Goal: Task Accomplishment & Management: Complete application form

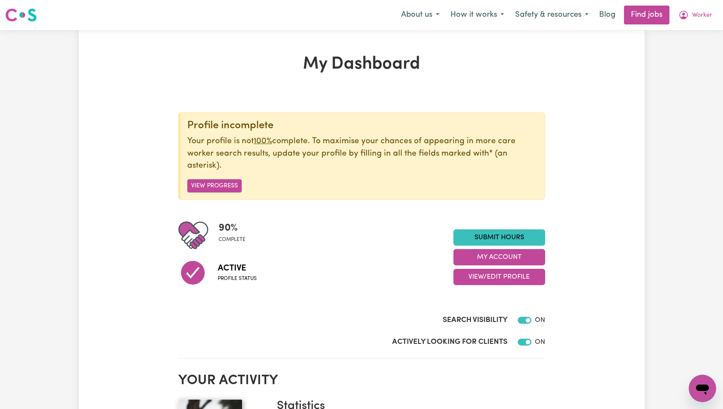
scroll to position [35, 0]
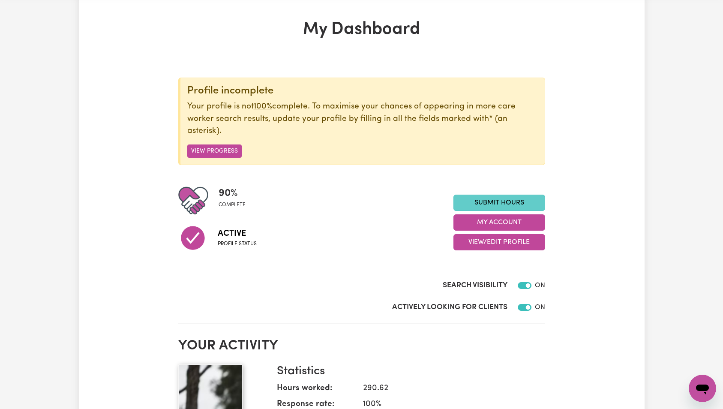
click at [492, 207] on link "Submit Hours" at bounding box center [500, 203] width 92 height 16
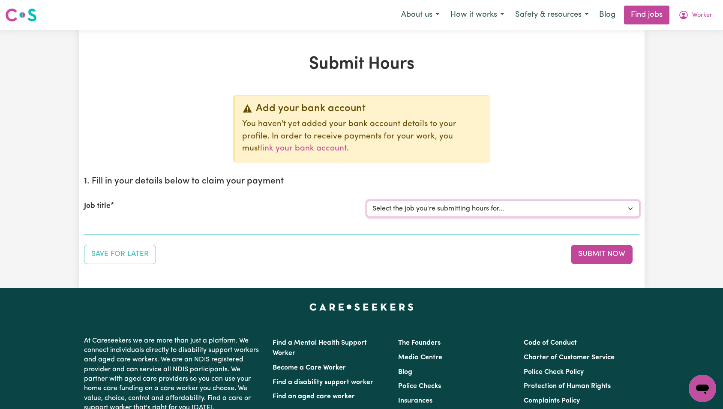
click at [470, 205] on select "Select the job you're submitting hours for... [Tumbi Umbi] Cleaner needed Tumbi…" at bounding box center [503, 209] width 273 height 16
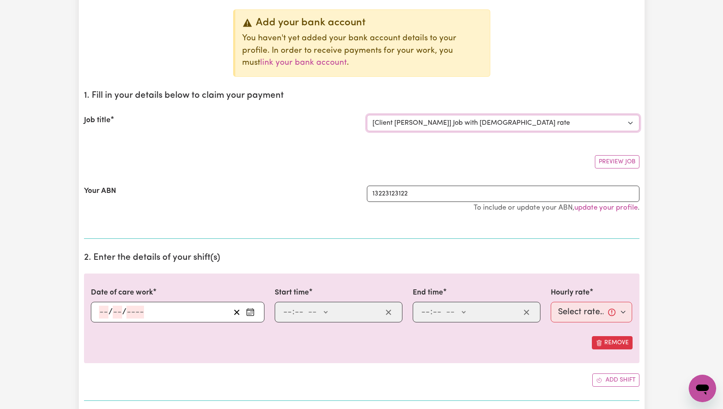
scroll to position [130, 0]
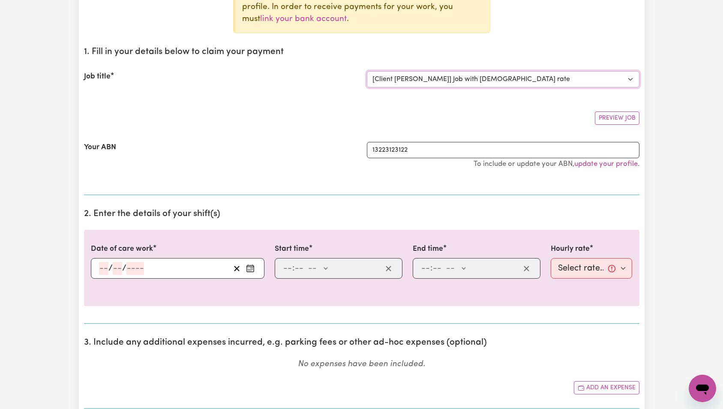
select select "0"
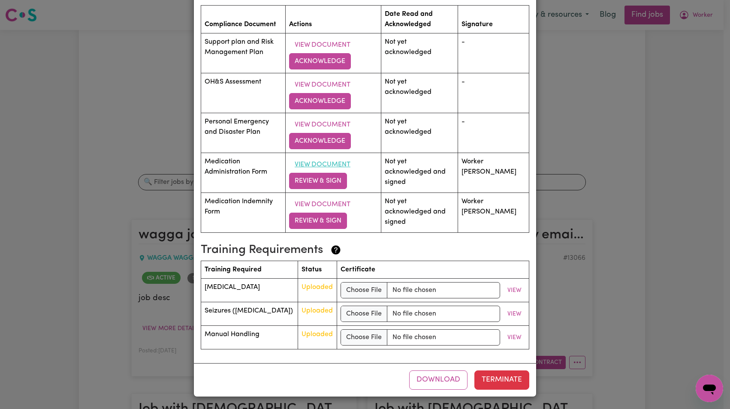
scroll to position [1142, 0]
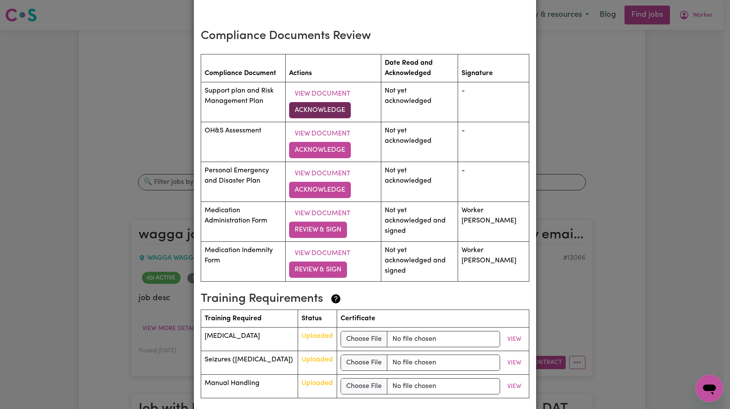
click at [320, 107] on button "Acknowledge" at bounding box center [320, 110] width 62 height 16
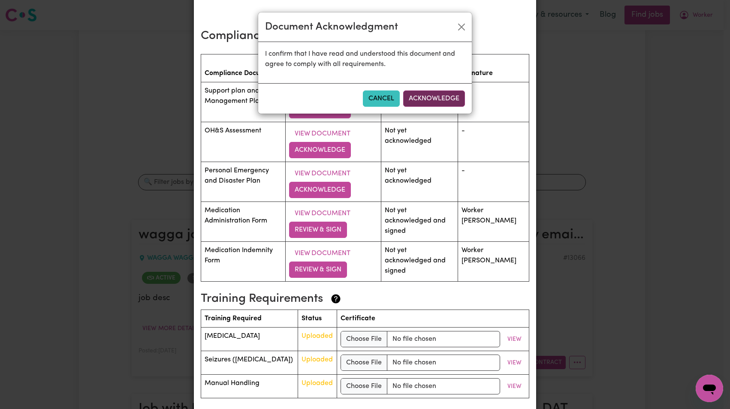
click at [434, 98] on button "Acknowledge" at bounding box center [434, 98] width 62 height 16
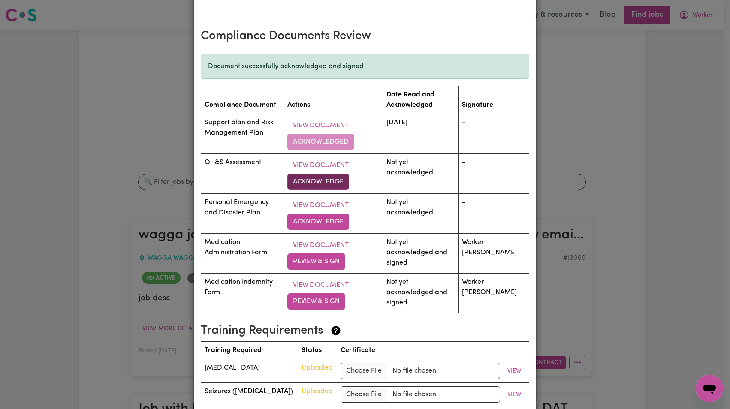
click at [334, 181] on button "Acknowledge" at bounding box center [318, 182] width 62 height 16
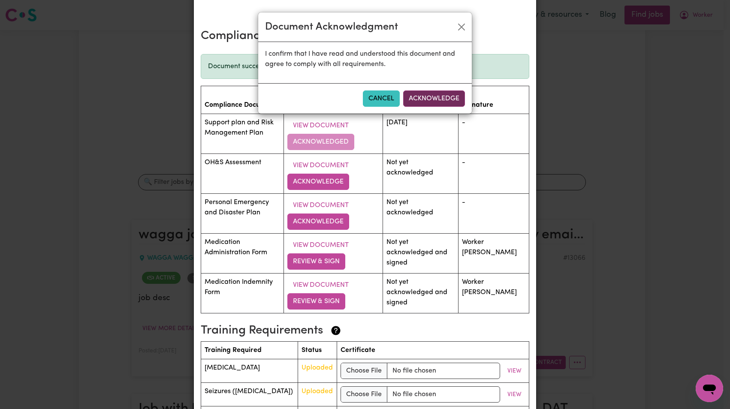
click at [442, 96] on button "Acknowledge" at bounding box center [434, 98] width 62 height 16
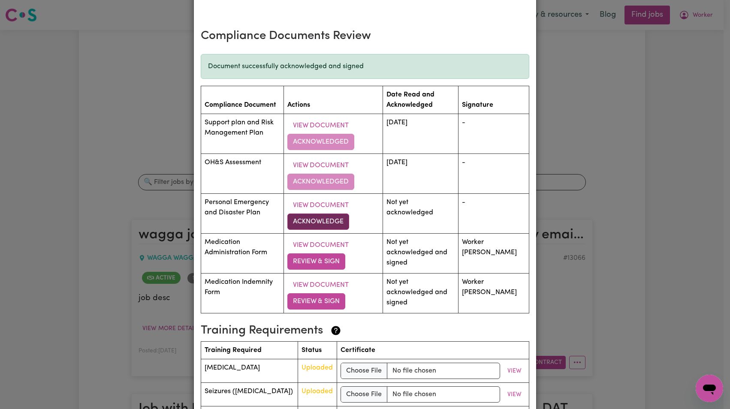
click at [338, 220] on button "Acknowledge" at bounding box center [318, 222] width 62 height 16
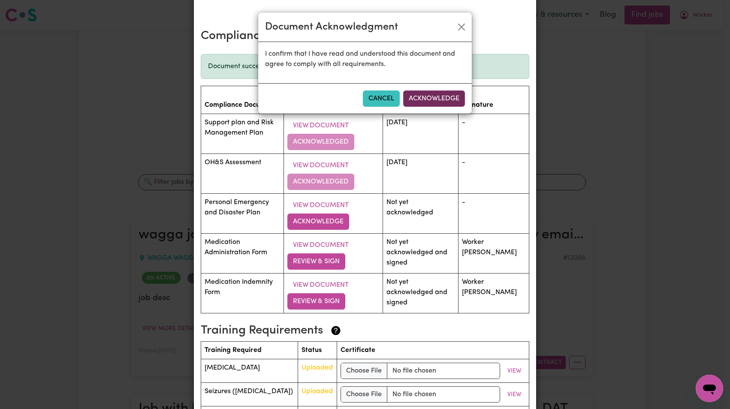
click at [438, 96] on button "Acknowledge" at bounding box center [434, 98] width 62 height 16
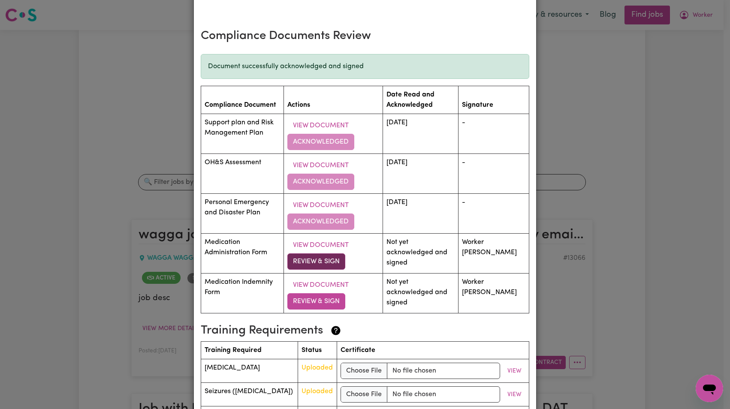
click at [338, 259] on button "Review & Sign" at bounding box center [316, 261] width 58 height 16
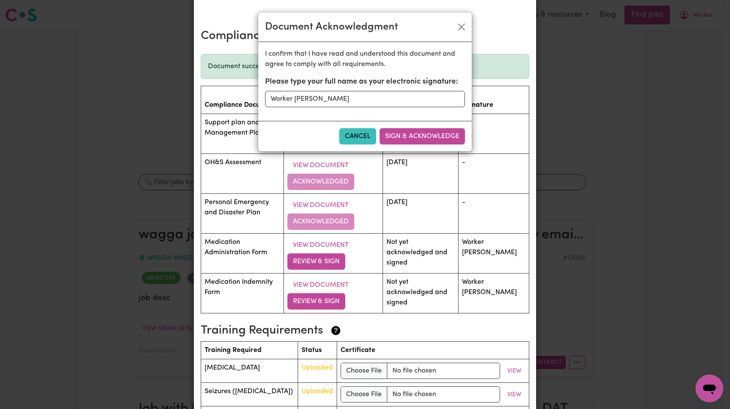
click at [422, 131] on button "Sign & Acknowledge" at bounding box center [422, 136] width 85 height 16
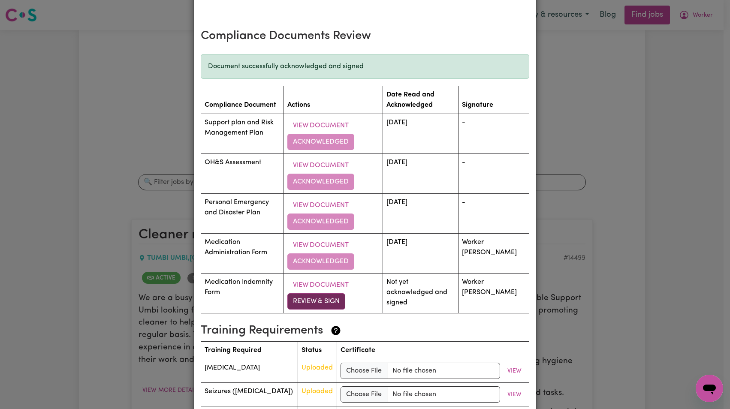
click at [325, 299] on button "Review & Sign" at bounding box center [316, 301] width 58 height 16
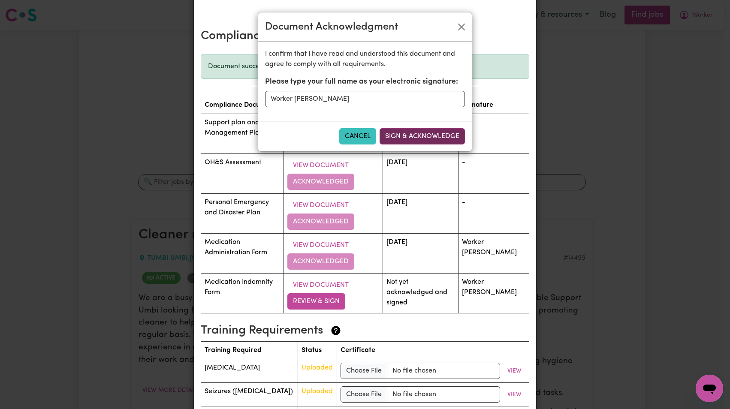
click at [437, 140] on button "Sign & Acknowledge" at bounding box center [422, 136] width 85 height 16
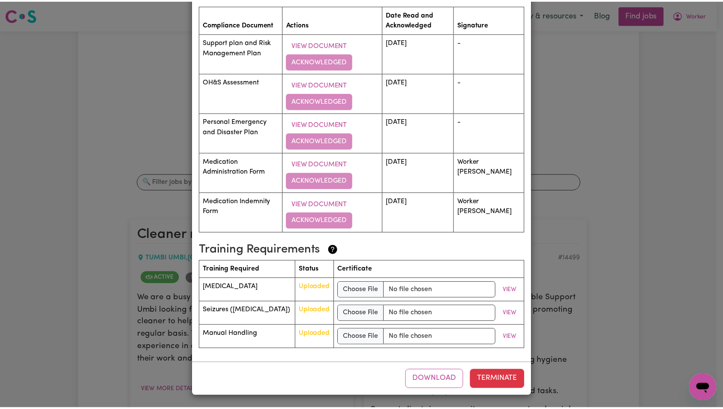
scroll to position [0, 0]
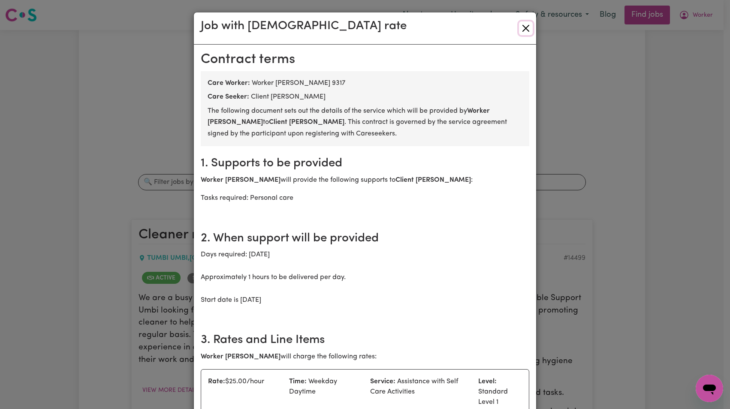
click at [526, 30] on button "Close" at bounding box center [526, 28] width 14 height 14
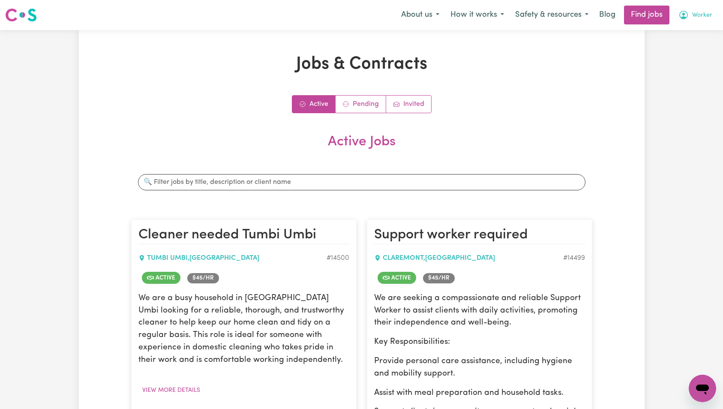
click at [683, 8] on button "Worker" at bounding box center [695, 15] width 45 height 18
click at [684, 26] on link "My Account" at bounding box center [684, 33] width 68 height 16
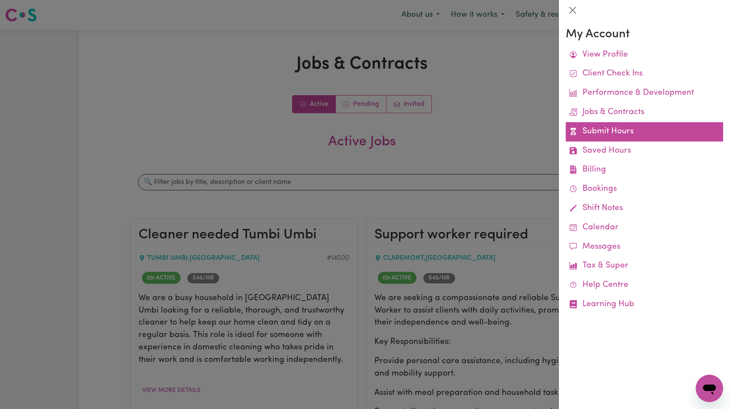
click at [598, 133] on link "Submit Hours" at bounding box center [644, 131] width 157 height 19
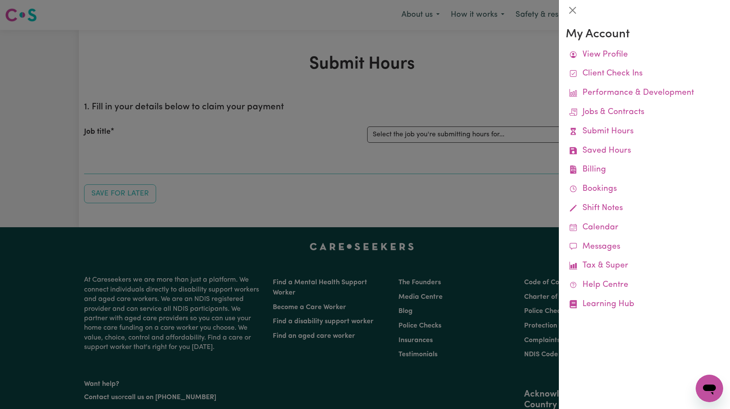
click at [466, 107] on div at bounding box center [365, 204] width 730 height 409
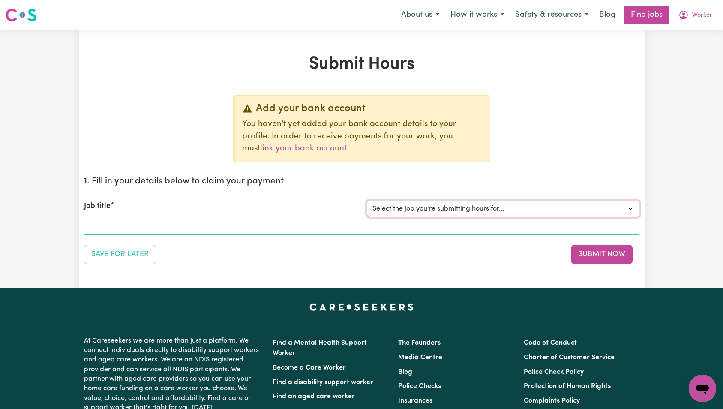
click at [473, 208] on select "Select the job you're submitting hours for... [Tumbi Umbi] Cleaner needed Tumbi…" at bounding box center [503, 209] width 273 height 16
select select "12433"
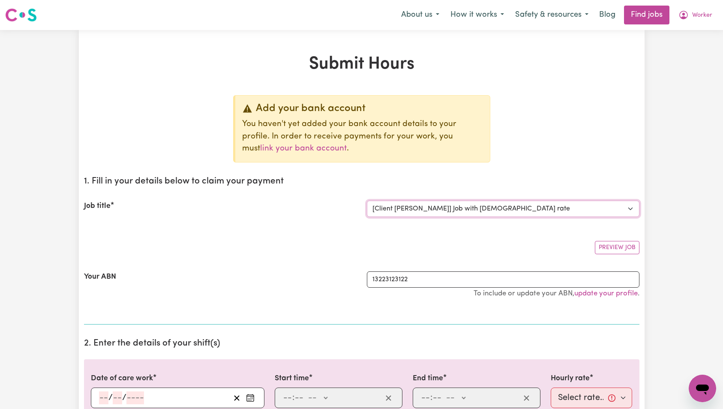
scroll to position [231, 0]
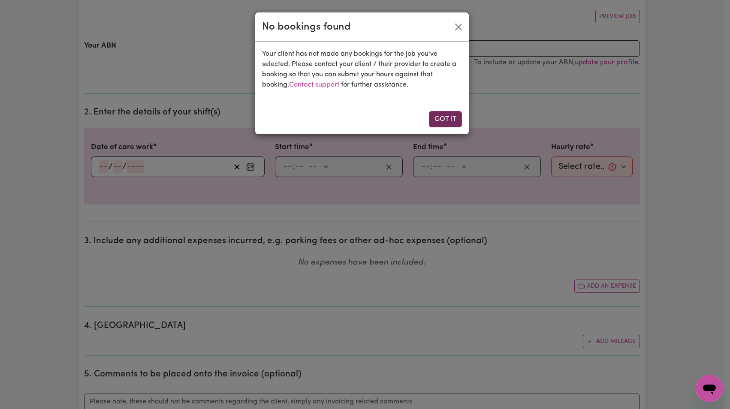
click at [440, 118] on button "Got it" at bounding box center [445, 119] width 33 height 16
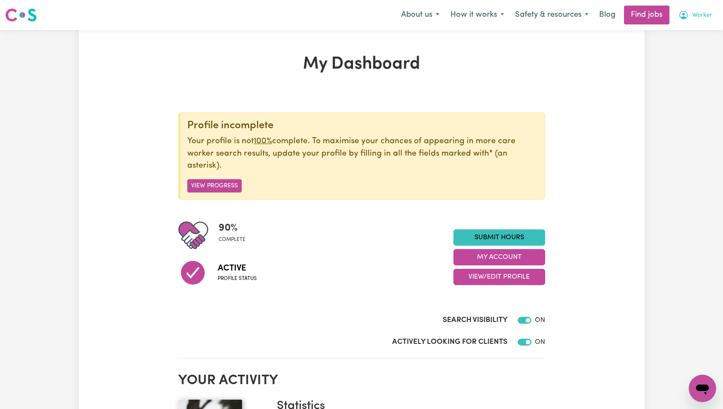
click at [707, 16] on span "Worker" at bounding box center [703, 15] width 20 height 9
click at [687, 69] on link "Logout" at bounding box center [684, 65] width 68 height 16
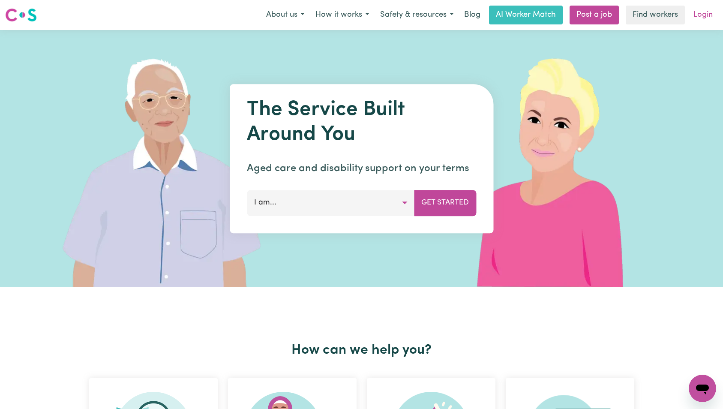
click at [701, 13] on link "Login" at bounding box center [704, 15] width 30 height 19
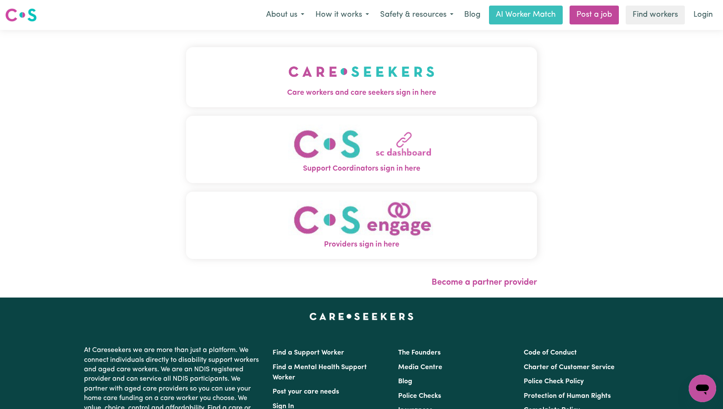
click at [289, 81] on img "Care workers and care seekers sign in here" at bounding box center [362, 72] width 146 height 32
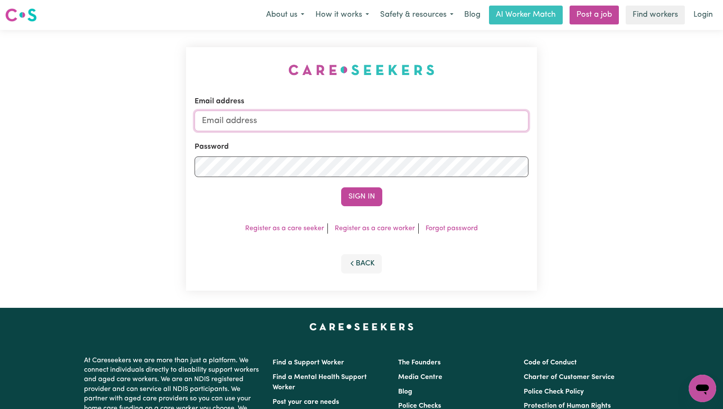
click at [325, 128] on input "Email address" at bounding box center [362, 121] width 334 height 21
type input "[EMAIL_ADDRESS][DOMAIN_NAME]"
click at [345, 189] on button "Sign In" at bounding box center [361, 196] width 41 height 19
click at [352, 196] on div "Sign In" at bounding box center [362, 196] width 334 height 19
